Goal: Transaction & Acquisition: Obtain resource

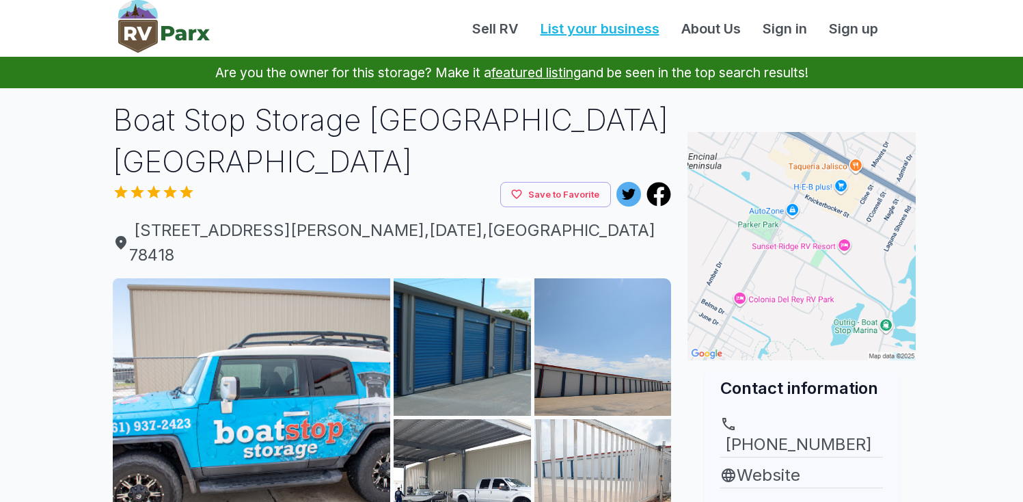
click at [587, 31] on link "List your business" at bounding box center [600, 28] width 141 height 21
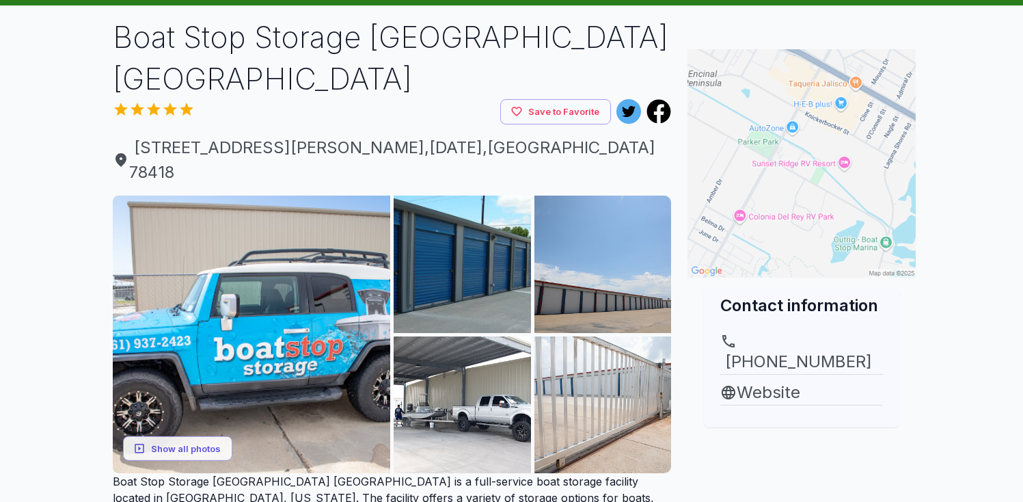
scroll to position [85, 0]
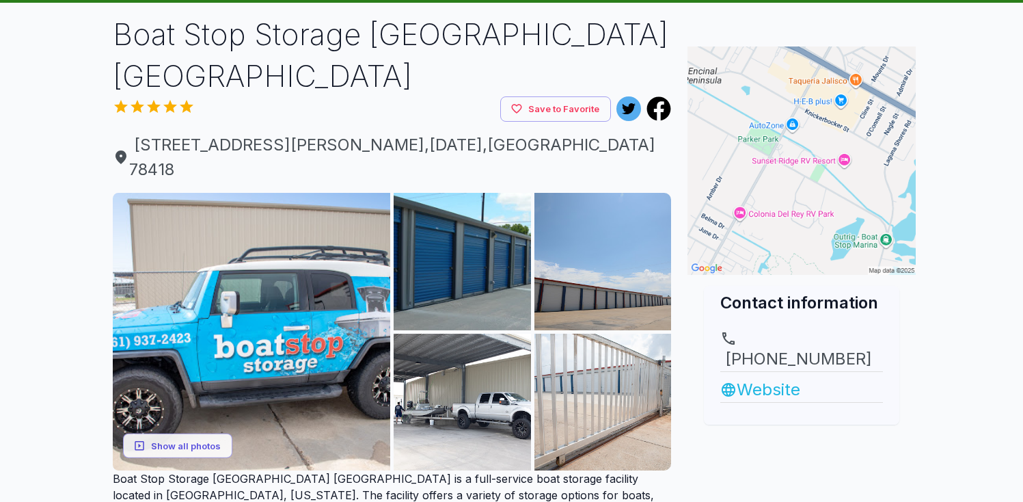
click at [745, 377] on link "Website" at bounding box center [802, 389] width 163 height 25
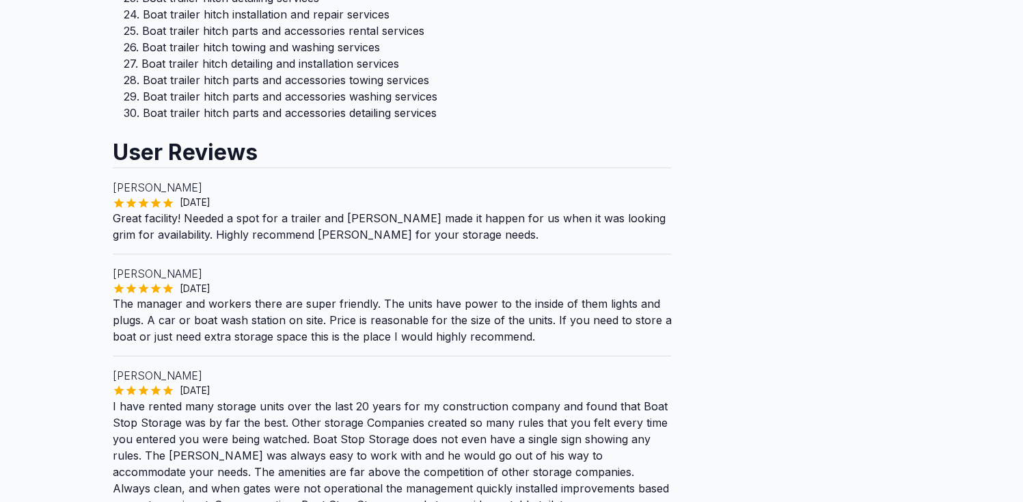
scroll to position [1645, 0]
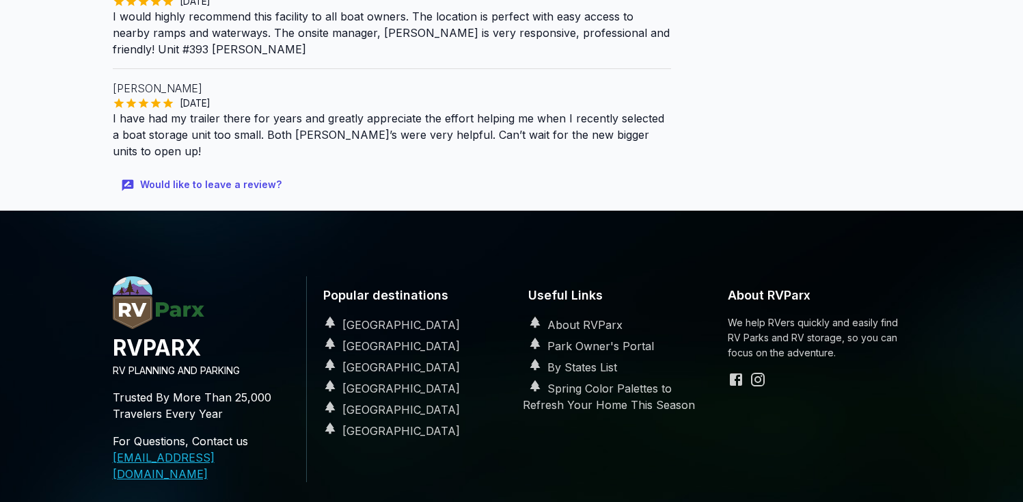
click at [202, 451] on link "[EMAIL_ADDRESS][DOMAIN_NAME]" at bounding box center [164, 466] width 102 height 30
drag, startPoint x: 236, startPoint y: 358, endPoint x: 95, endPoint y: 362, distance: 140.9
click at [95, 362] on footer "RVPARX RV PLANNING AND PARKING Trusted By More Than 25,000 Travelers Every Year…" at bounding box center [511, 414] width 1023 height 407
copy link "[EMAIL_ADDRESS][DOMAIN_NAME]"
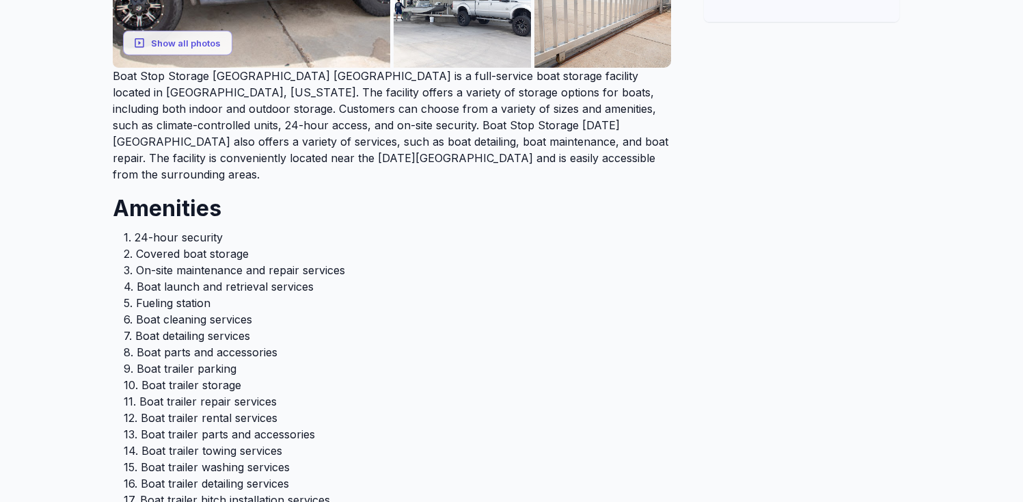
scroll to position [0, 0]
